Goal: Task Accomplishment & Management: Manage account settings

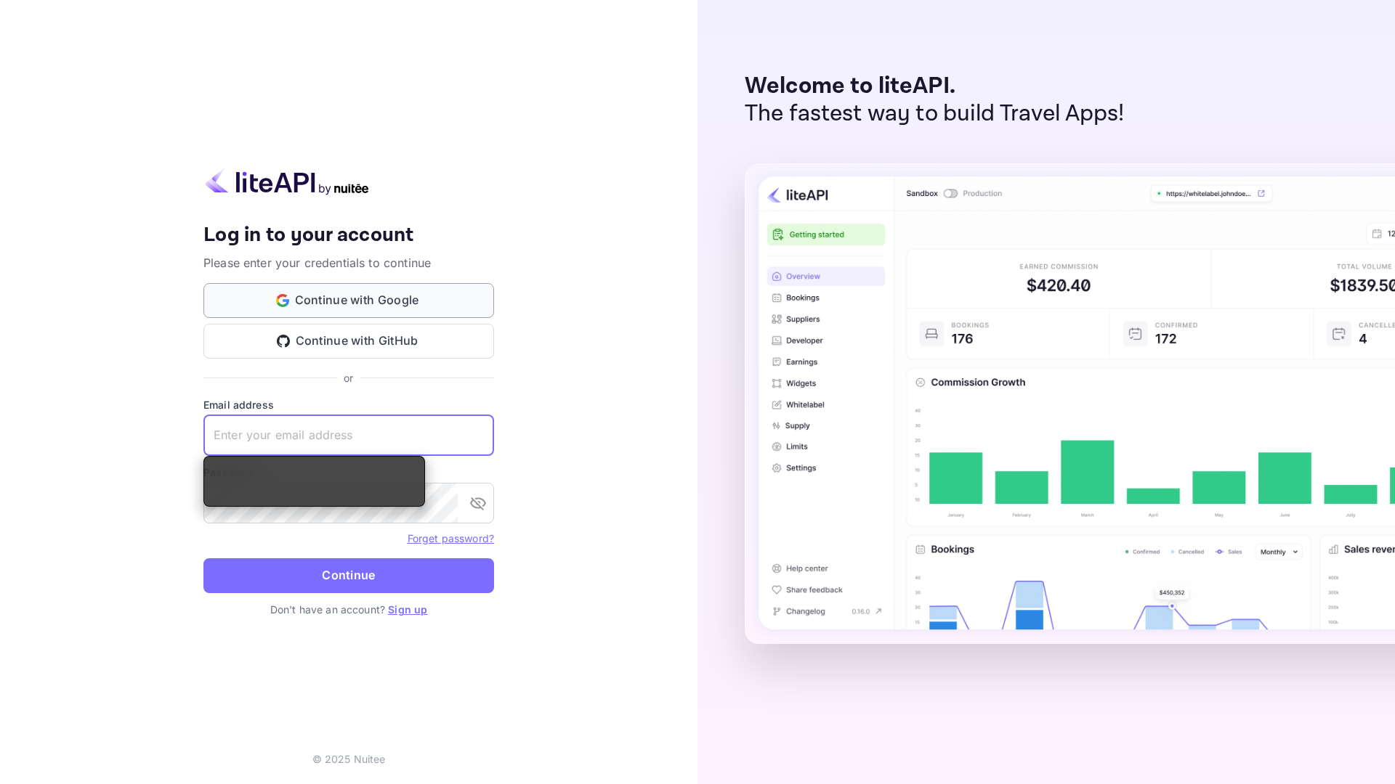
click at [331, 303] on button "Continue with Google" at bounding box center [348, 300] width 291 height 35
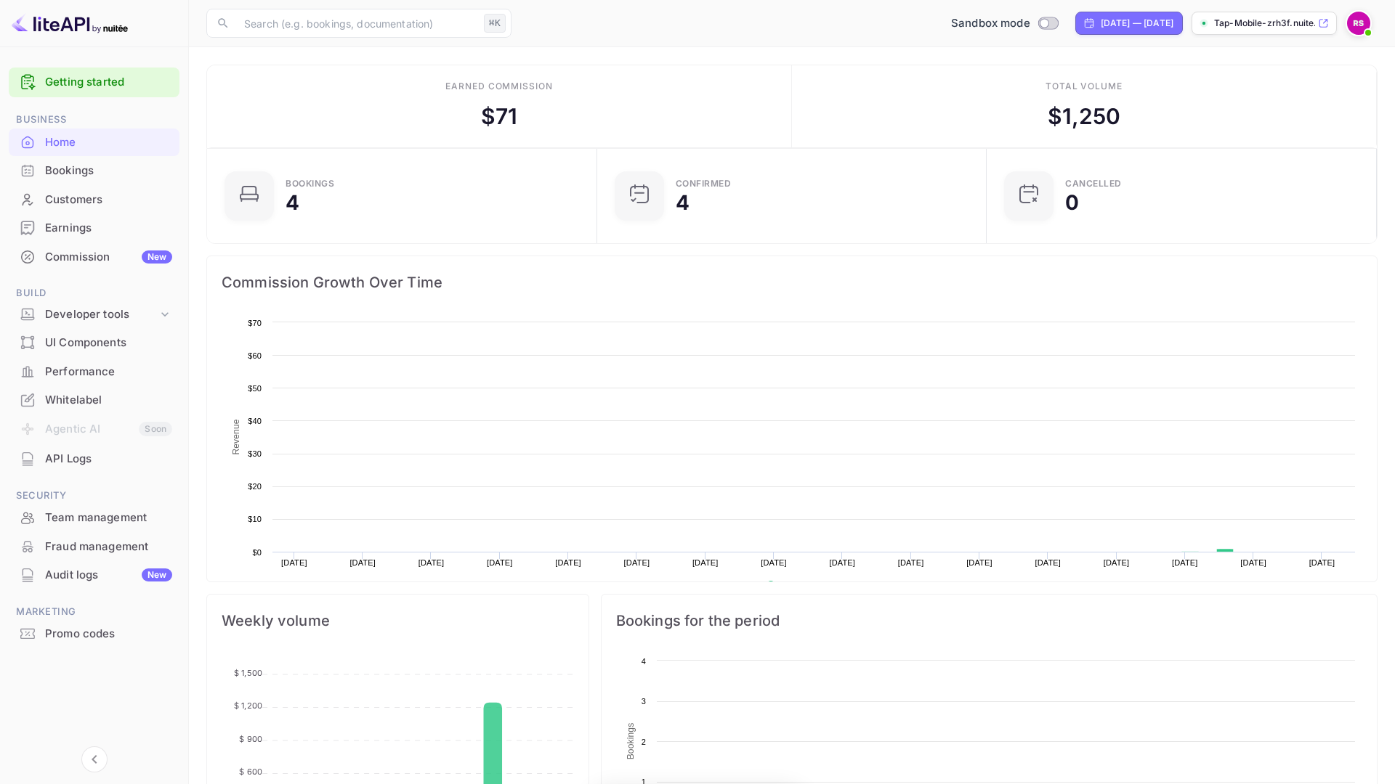
scroll to position [236, 381]
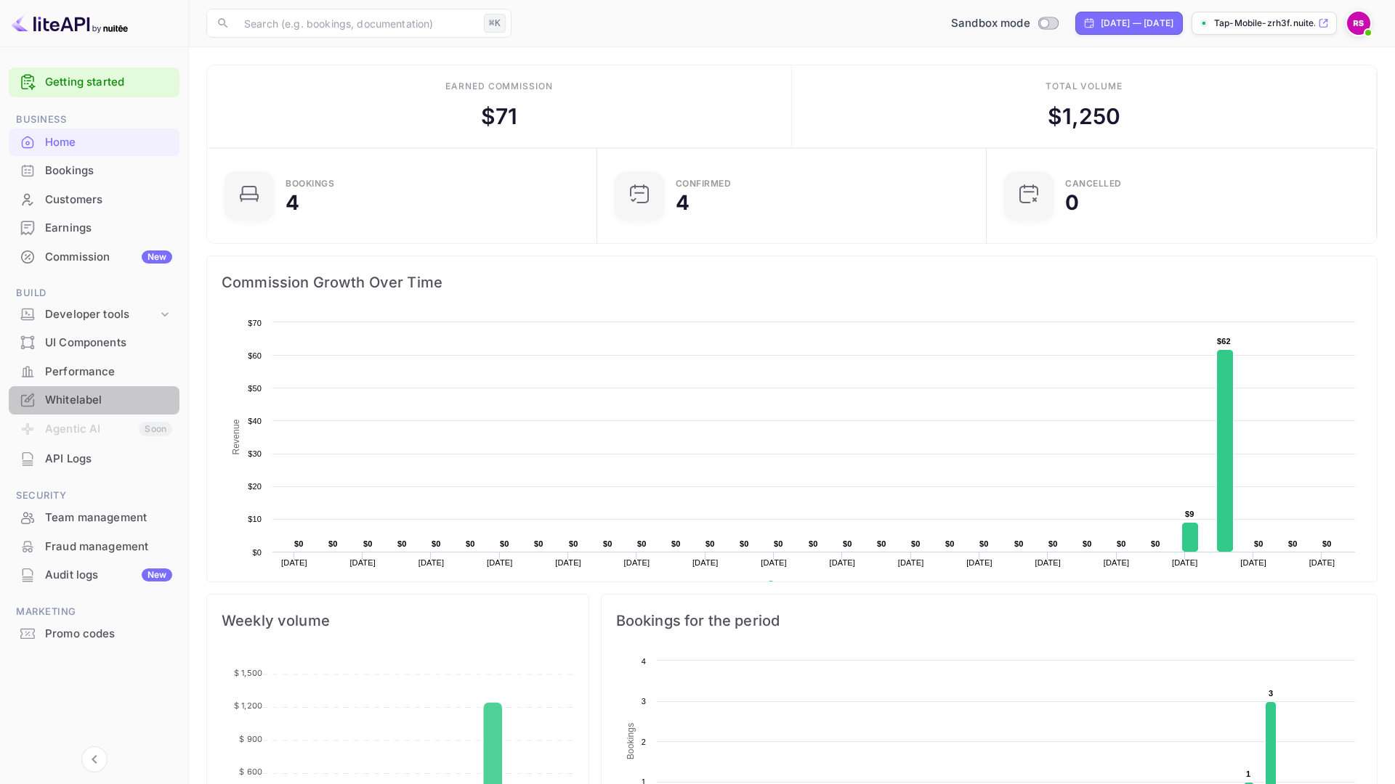
click at [89, 400] on div "Whitelabel" at bounding box center [108, 400] width 127 height 17
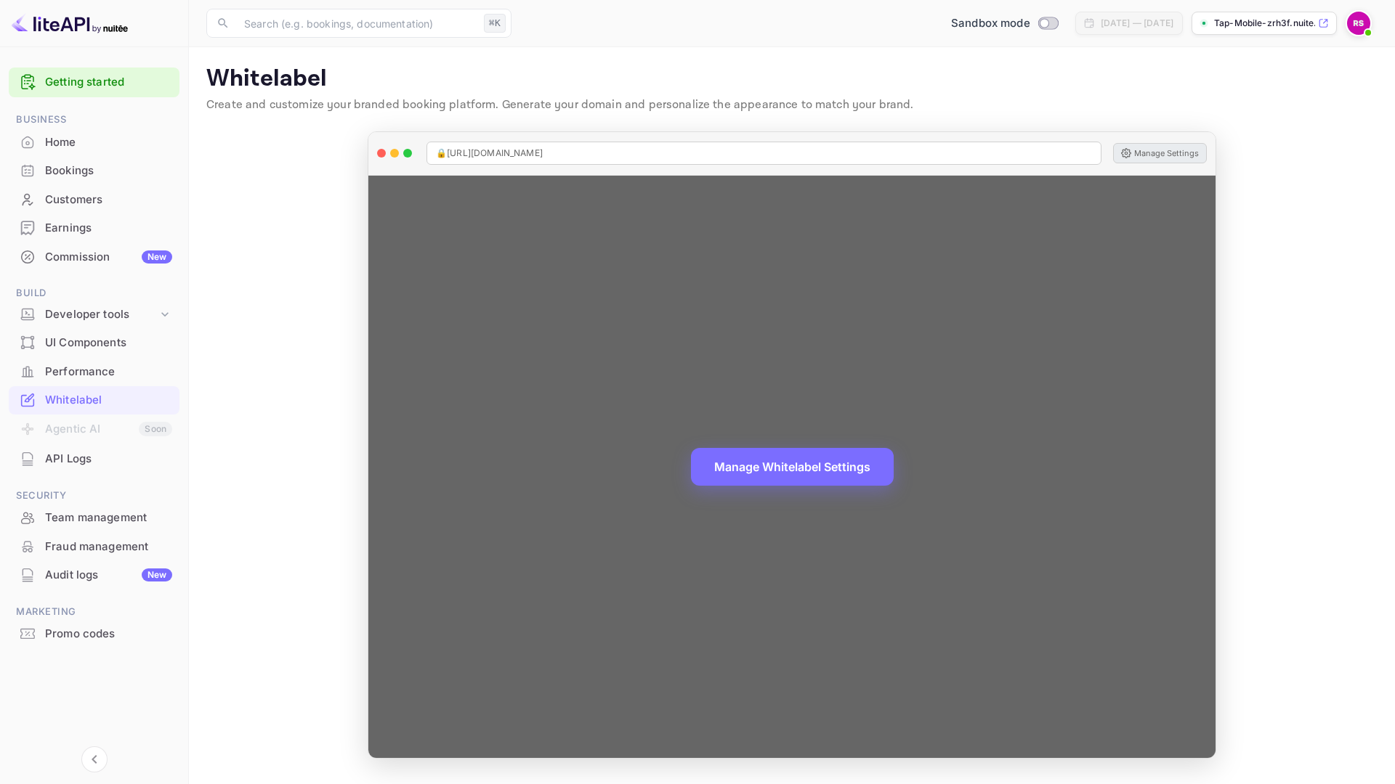
click at [1156, 151] on button "Manage Settings" at bounding box center [1160, 153] width 94 height 20
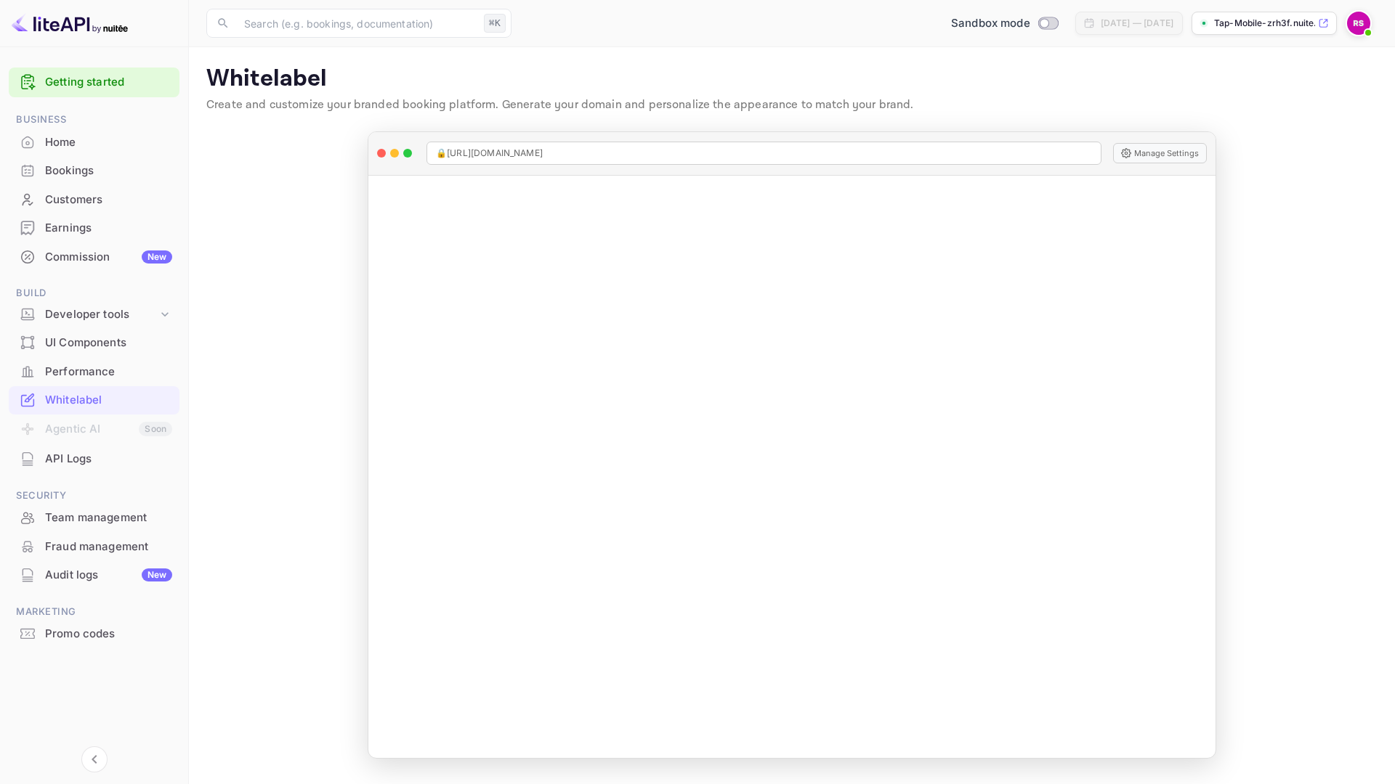
click at [80, 402] on div "Whitelabel" at bounding box center [108, 400] width 127 height 17
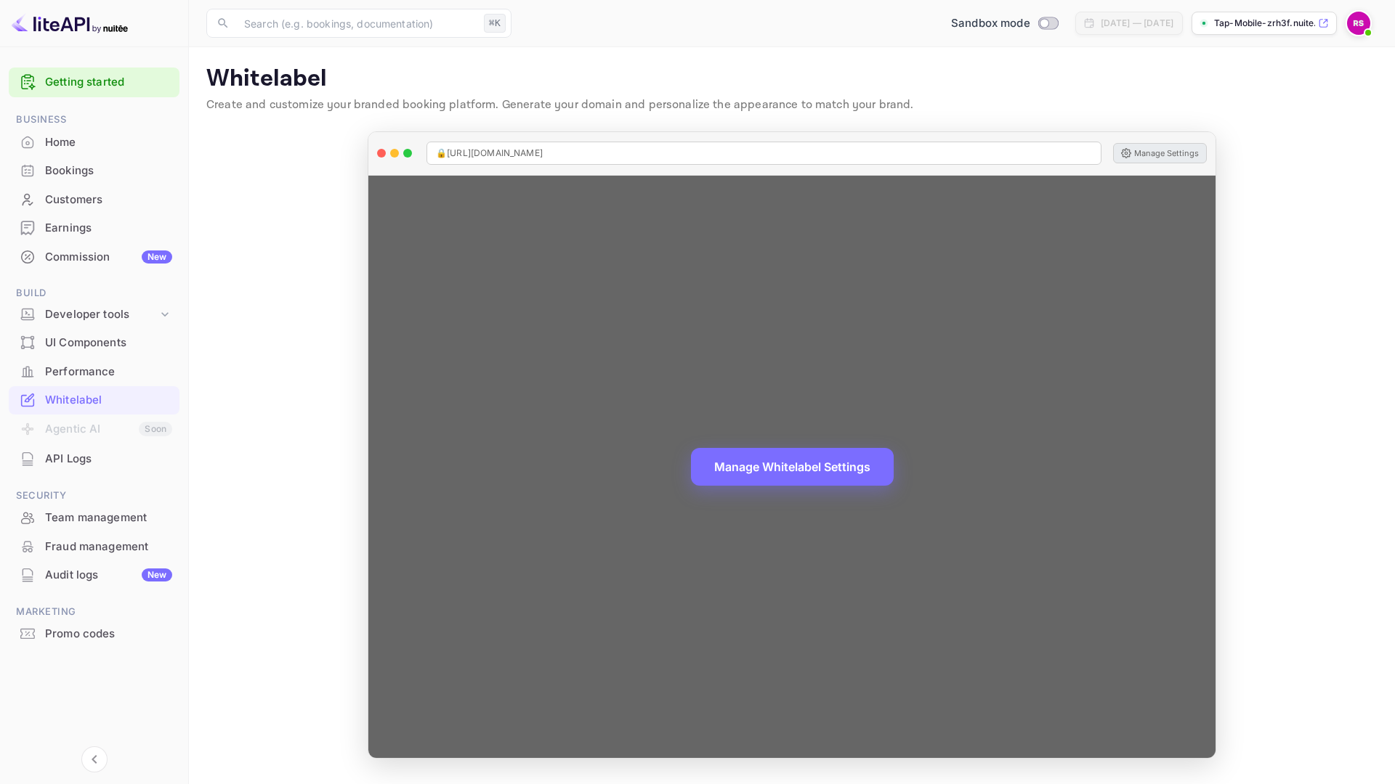
click at [1161, 155] on button "Manage Settings" at bounding box center [1160, 153] width 94 height 20
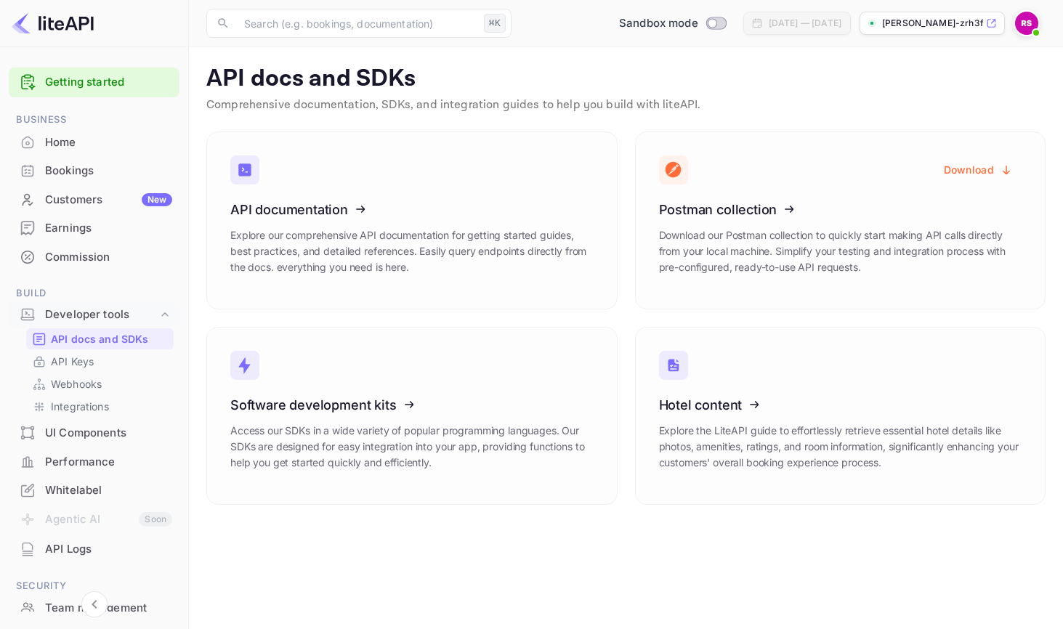
scroll to position [26, 0]
